Goal: Information Seeking & Learning: Learn about a topic

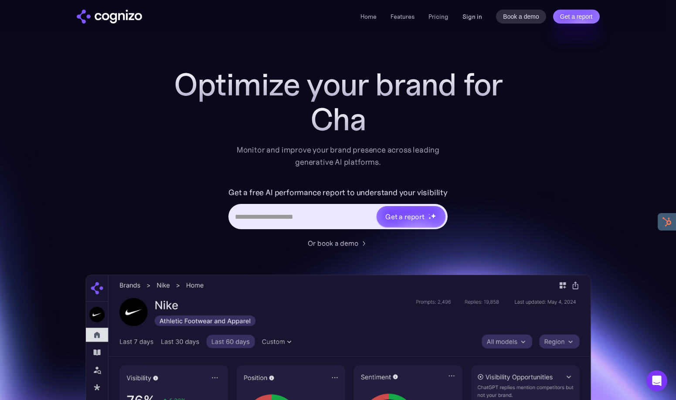
click at [474, 15] on link "Sign in" at bounding box center [473, 16] width 20 height 10
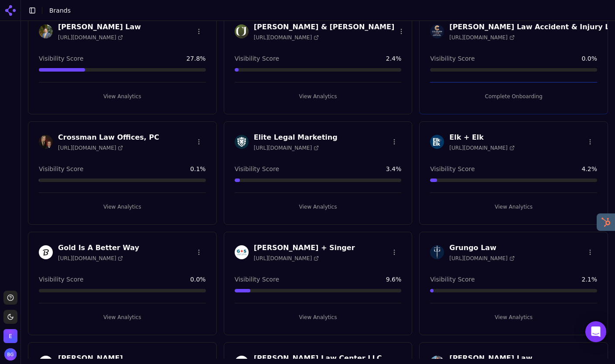
scroll to position [278, 0]
click at [518, 203] on button "View Analytics" at bounding box center [513, 206] width 167 height 14
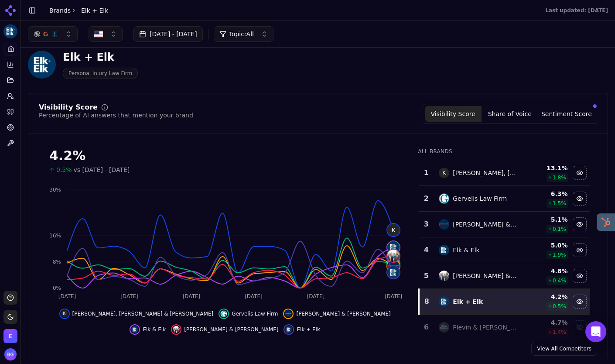
scroll to position [5, 0]
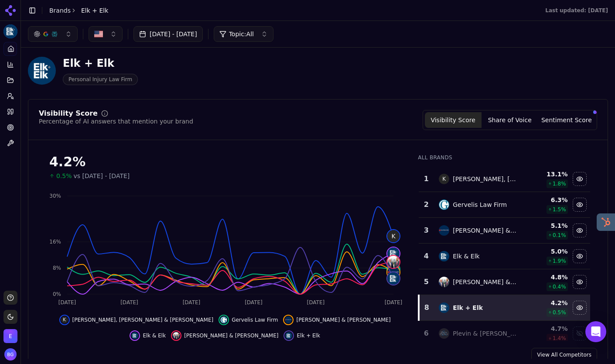
click at [68, 35] on button "button" at bounding box center [53, 34] width 50 height 16
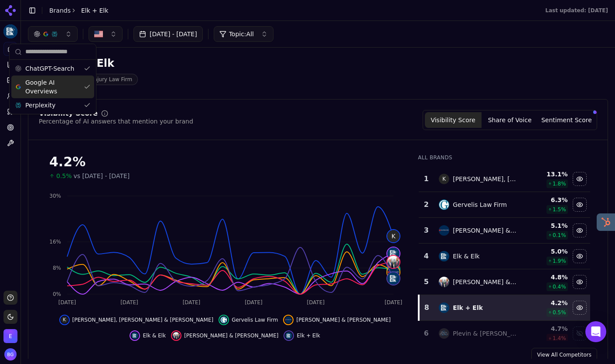
click at [211, 75] on div "Elk + Elk Personal Injury Law Firm" at bounding box center [223, 70] width 391 height 29
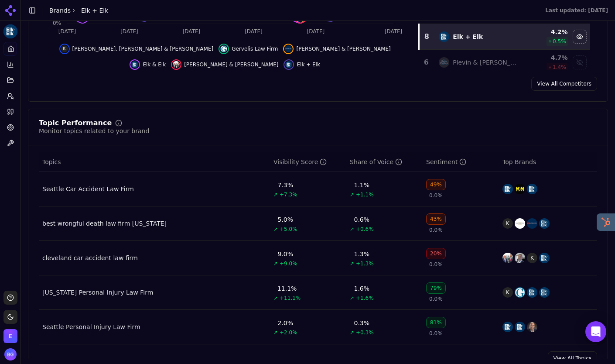
scroll to position [317, 0]
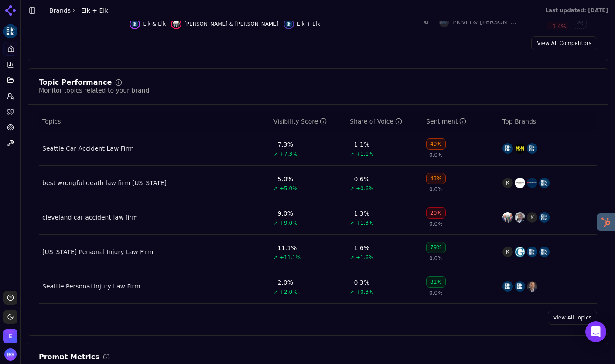
click at [566, 320] on link "View All Topics" at bounding box center [572, 317] width 49 height 14
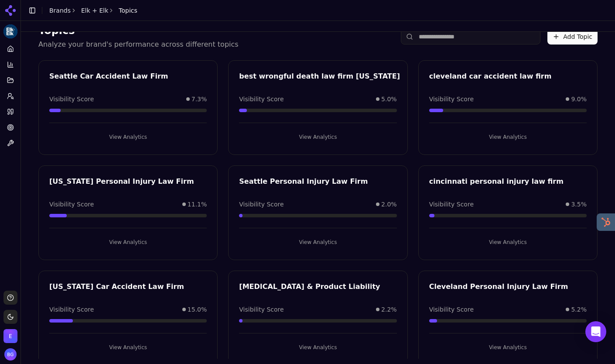
scroll to position [32, 0]
